Goal: Information Seeking & Learning: Find specific fact

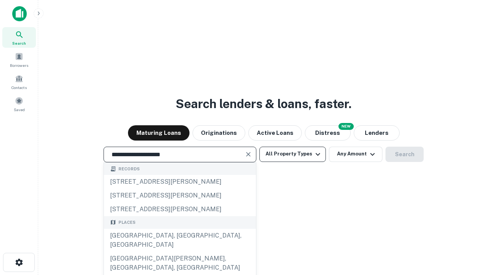
click at [179, 252] on div "[GEOGRAPHIC_DATA], [GEOGRAPHIC_DATA], [GEOGRAPHIC_DATA]" at bounding box center [180, 240] width 152 height 23
type input "**********"
click at [293, 154] on button "All Property Types" at bounding box center [292, 154] width 66 height 15
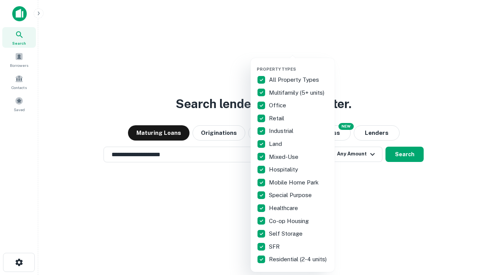
click at [299, 64] on button "button" at bounding box center [299, 64] width 84 height 0
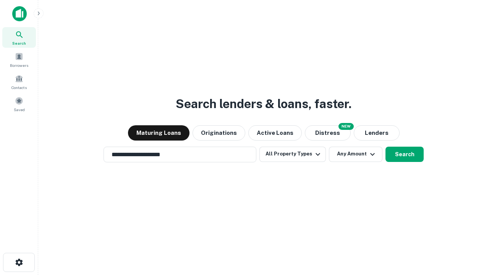
scroll to position [5, 92]
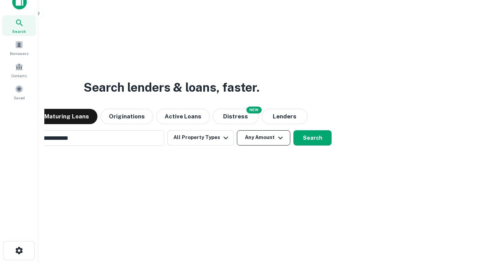
click at [237, 130] on button "Any Amount" at bounding box center [263, 137] width 53 height 15
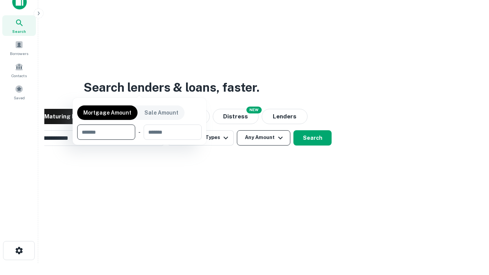
scroll to position [12, 0]
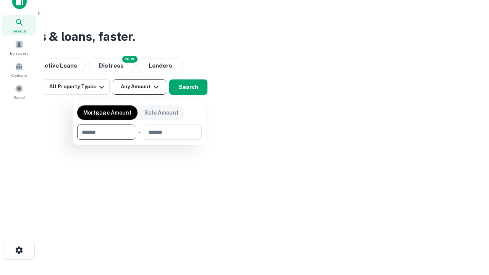
type input "*******"
click at [139, 140] on button "button" at bounding box center [139, 140] width 124 height 0
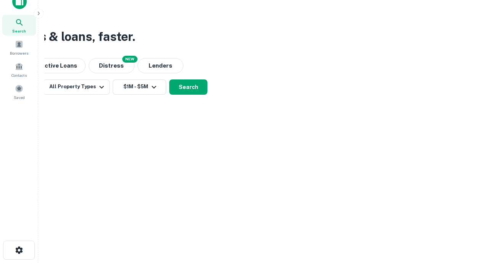
scroll to position [12, 0]
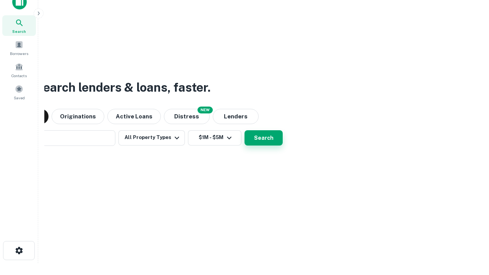
click at [244, 130] on button "Search" at bounding box center [263, 137] width 38 height 15
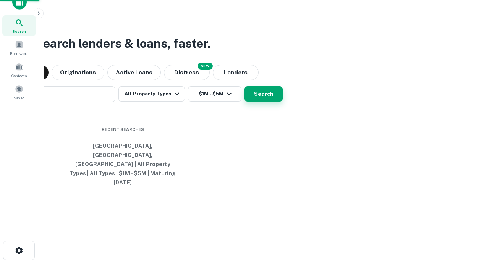
scroll to position [12, 0]
